Goal: Transaction & Acquisition: Download file/media

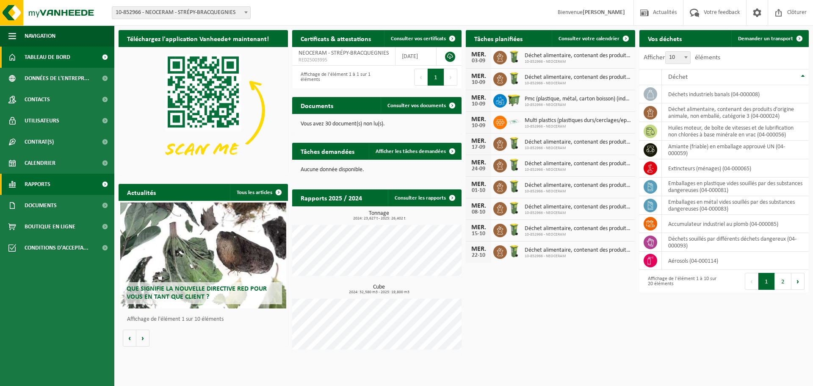
click at [54, 184] on link "Rapports" at bounding box center [57, 184] width 114 height 21
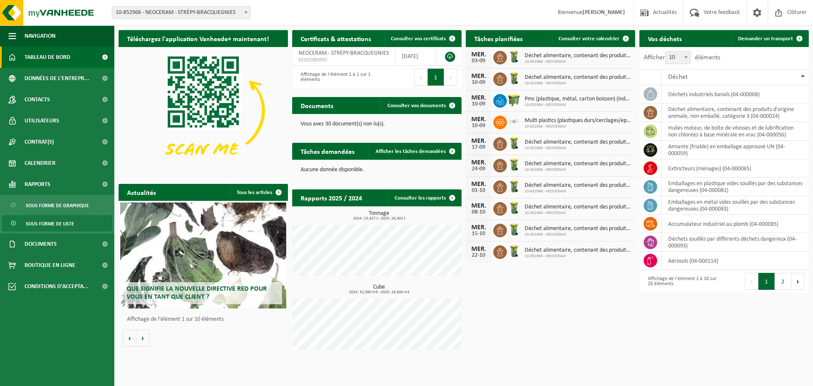
click at [56, 220] on span "Sous forme de liste" at bounding box center [50, 223] width 48 height 16
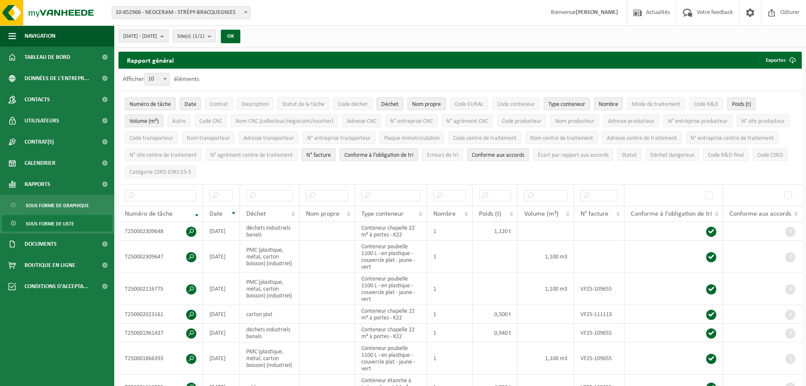
click at [168, 37] on b "submit" at bounding box center [164, 36] width 8 height 12
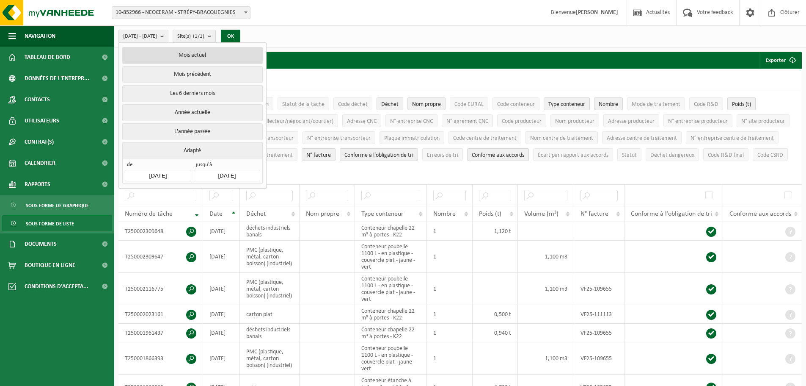
click at [197, 55] on button "Mois actuel" at bounding box center [192, 55] width 140 height 17
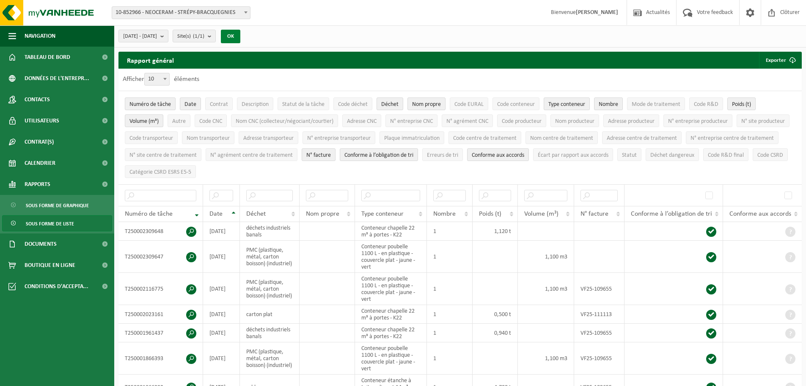
click at [240, 36] on button "OK" at bounding box center [230, 37] width 19 height 14
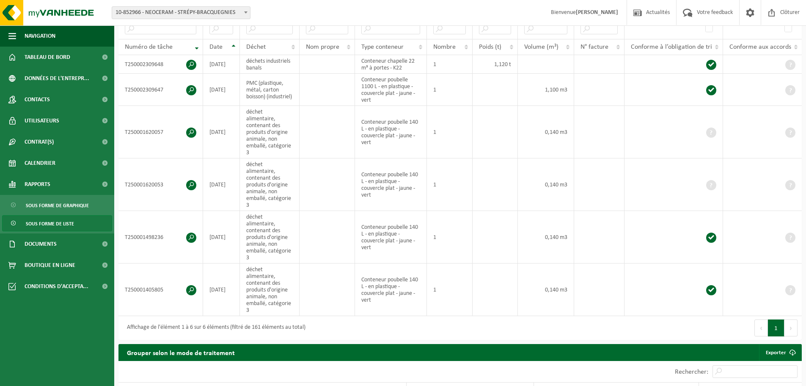
scroll to position [169, 0]
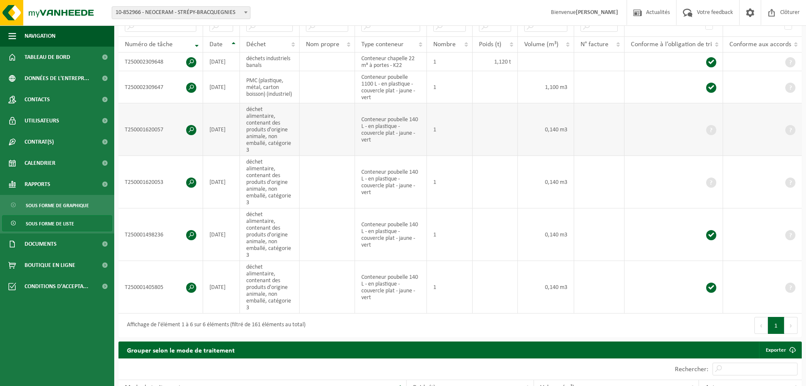
click at [191, 125] on span at bounding box center [191, 130] width 10 height 10
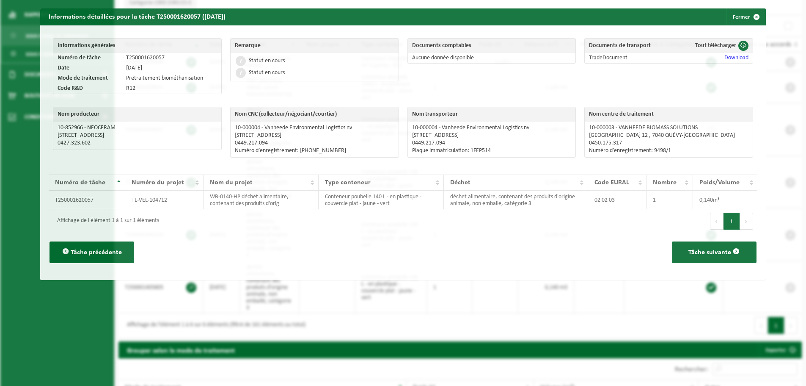
scroll to position [153, 0]
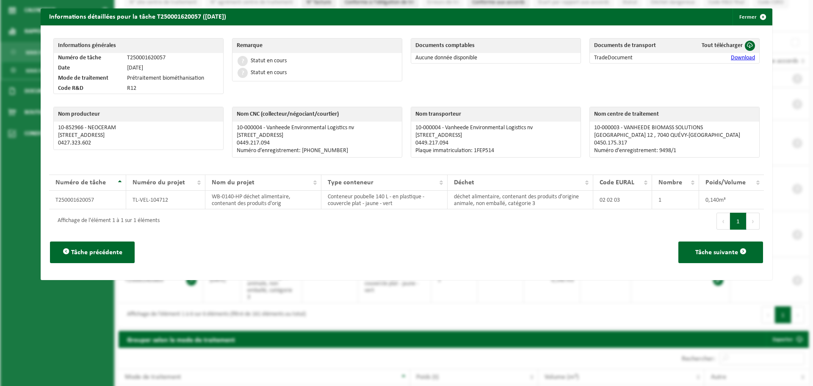
click at [739, 57] on link "Download" at bounding box center [742, 58] width 24 height 6
click at [741, 16] on button "Fermer" at bounding box center [751, 16] width 39 height 17
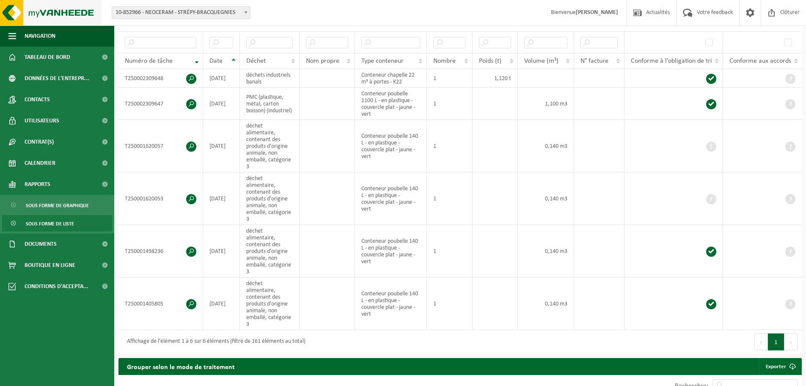
click at [62, 11] on img at bounding box center [51, 12] width 102 height 25
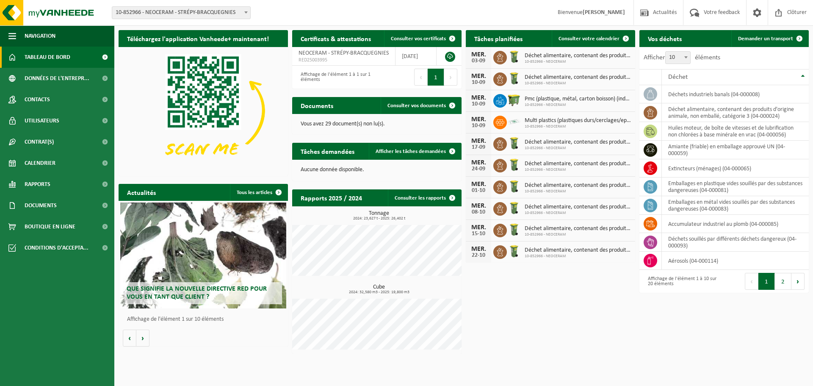
click at [179, 275] on div "Que signifie la nouvelle directive RED pour vous en tant que client ?" at bounding box center [203, 255] width 166 height 106
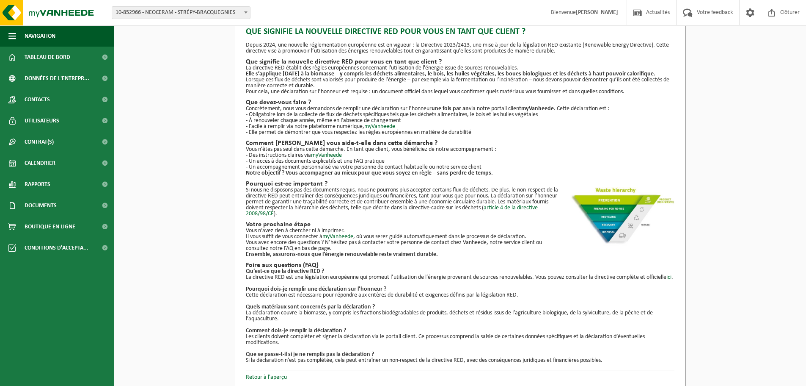
scroll to position [27, 0]
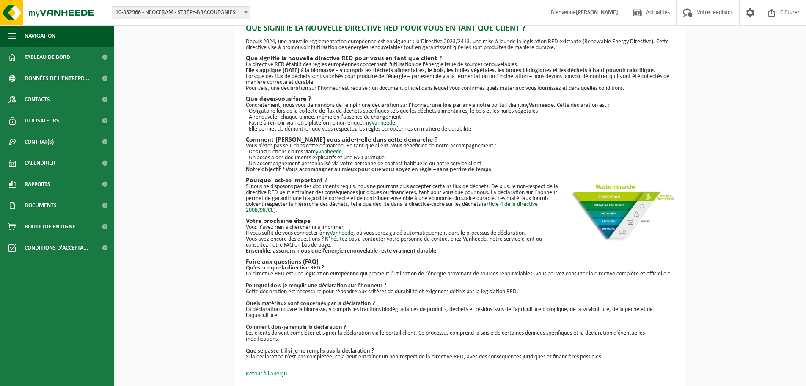
click at [281, 375] on link "Retour à l'aperçu" at bounding box center [266, 373] width 41 height 6
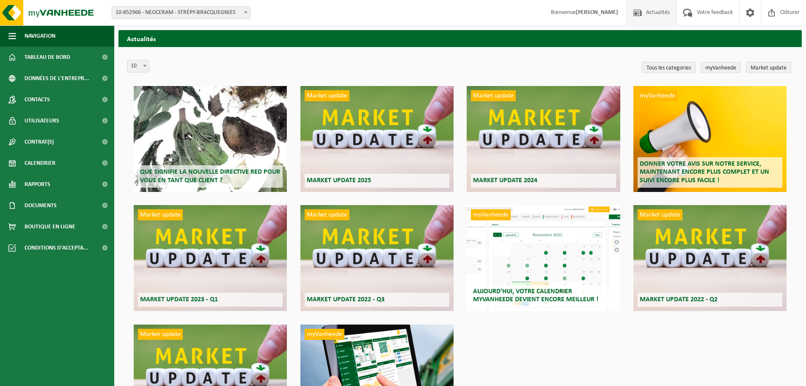
click at [362, 152] on div "Market update Market update 2025" at bounding box center [376, 139] width 153 height 106
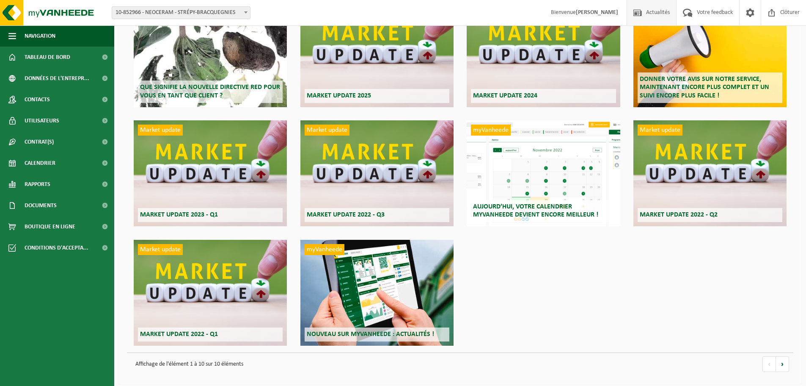
click at [543, 201] on h2 "Aujourd’hui, votre calendrier myVanheede devient encore meilleur !" at bounding box center [543, 211] width 145 height 22
click at [55, 214] on span "Documents" at bounding box center [41, 205] width 32 height 21
click at [47, 245] on span "Documents" at bounding box center [40, 245] width 28 height 16
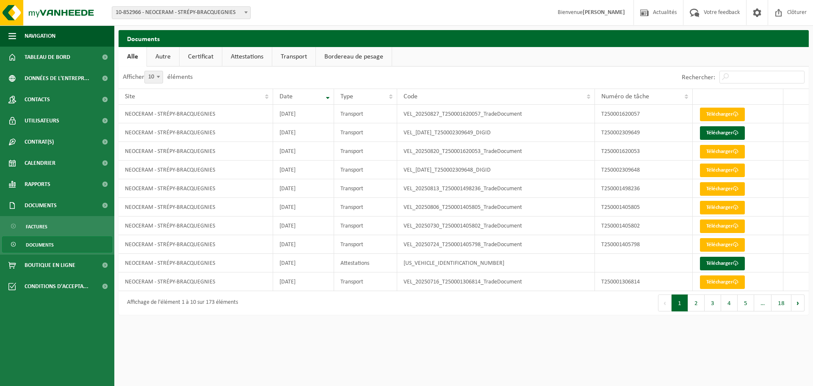
click at [176, 59] on link "Autre" at bounding box center [163, 56] width 32 height 19
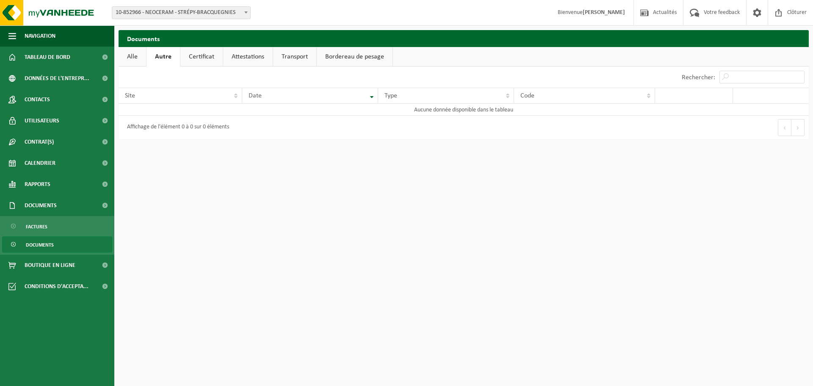
click at [209, 59] on link "Certificat" at bounding box center [201, 56] width 42 height 19
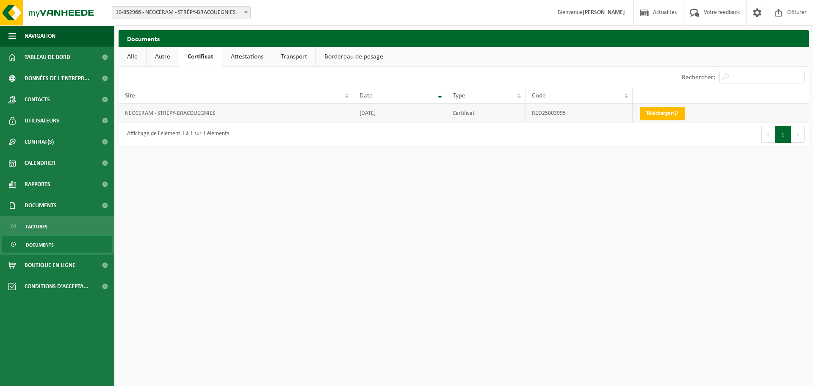
click at [193, 115] on td "NEOCERAM - STRÉPY-BRACQUEGNIES" at bounding box center [236, 113] width 234 height 19
click at [649, 113] on link "Télécharger" at bounding box center [661, 114] width 45 height 14
click at [42, 54] on span "Tableau de bord" at bounding box center [48, 57] width 46 height 21
